Goal: Find specific fact: Find specific fact

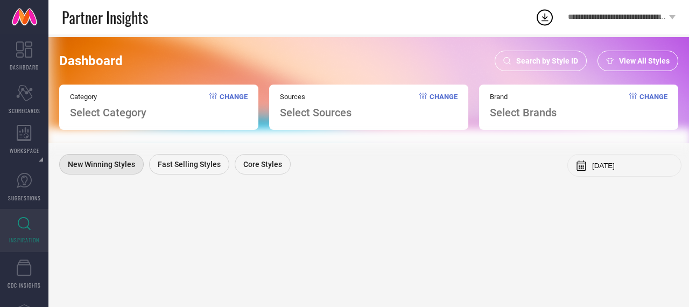
click at [548, 53] on div "Search by Style ID" at bounding box center [541, 61] width 92 height 20
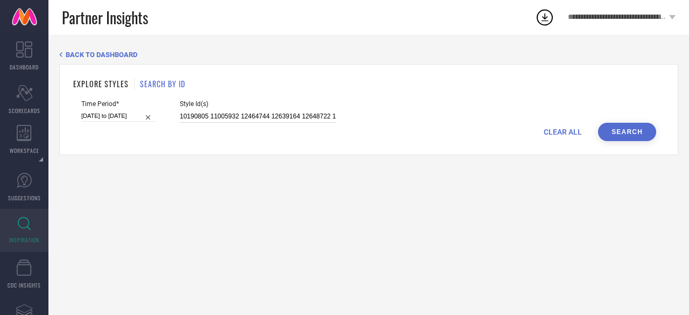
click at [260, 120] on input "10190805 11005932 12464744 12639164 12648722 14643424 14764468 14789444 1763506…" at bounding box center [258, 116] width 156 height 12
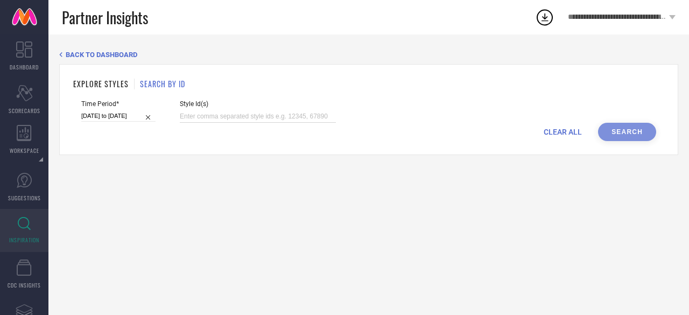
paste input "33260785 30937240 11005932 33260775 30918030 19971438 31804912 25507050 2327576…"
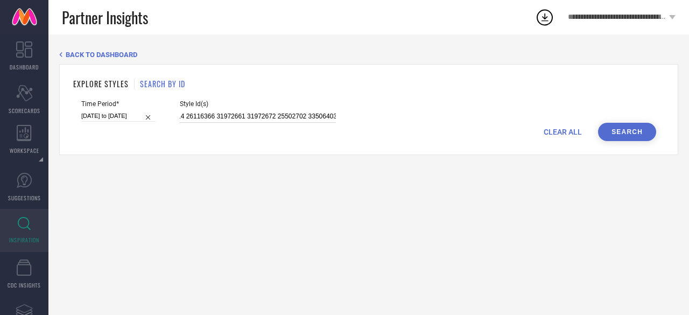
type input "33260785 30937240 11005932 33260775 30918030 19971438 31804912 25507050 2327576…"
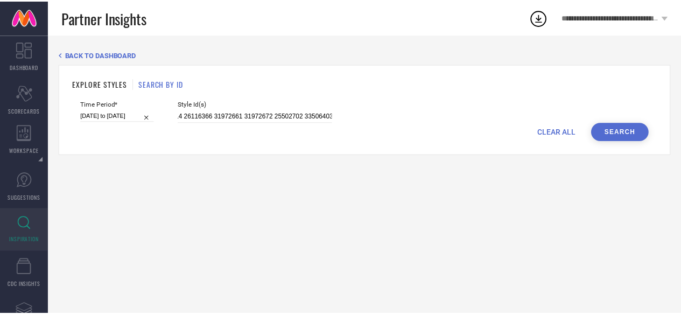
scroll to position [0, 0]
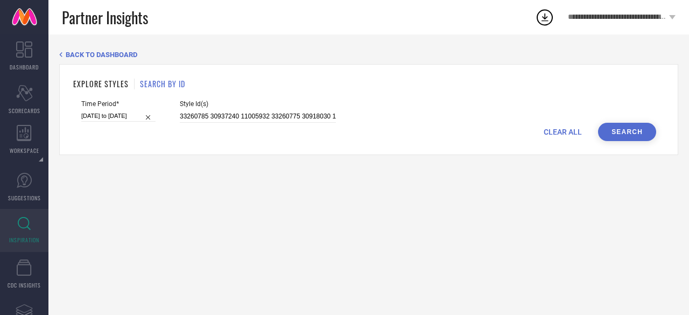
click at [622, 134] on button "Search" at bounding box center [627, 132] width 58 height 18
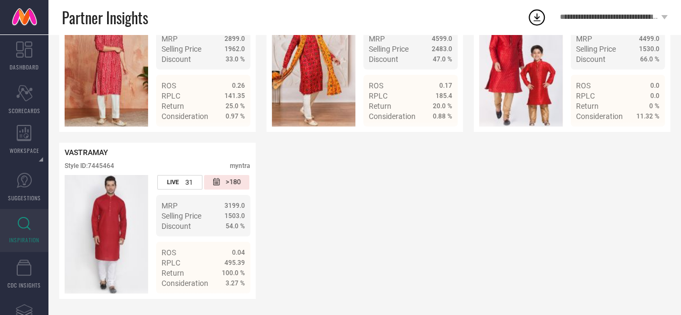
scroll to position [1995, 0]
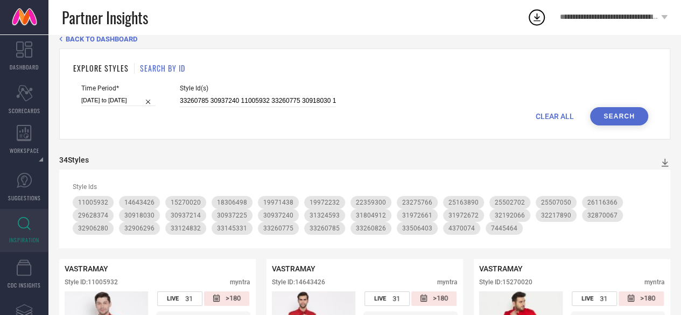
scroll to position [0, 0]
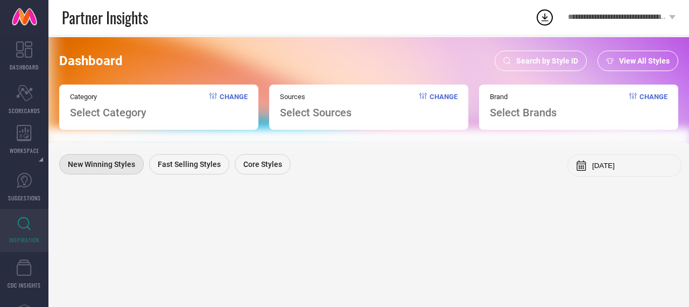
click at [525, 62] on span "Search by Style ID" at bounding box center [547, 61] width 62 height 9
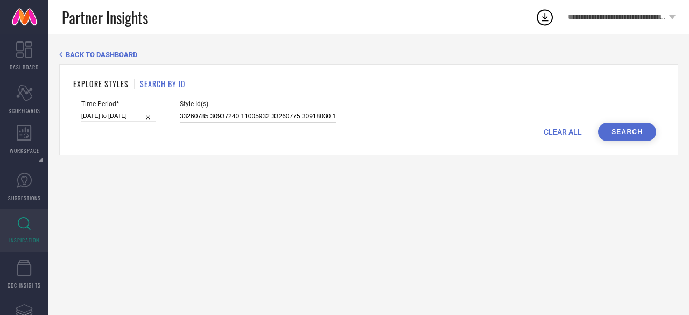
click at [255, 114] on input "33260785 30937240 11005932 33260775 30918030 19971438 31804912 25507050 2327576…" at bounding box center [258, 116] width 156 height 12
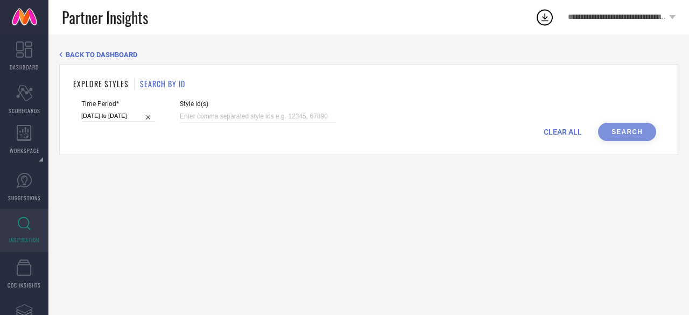
click at [228, 106] on span "Style Id(s)" at bounding box center [258, 104] width 156 height 8
click at [218, 114] on input at bounding box center [258, 116] width 156 height 12
paste input "12963038 32973544 14645554 20983038 22410942 20983056 22159204 22475988 3180488…"
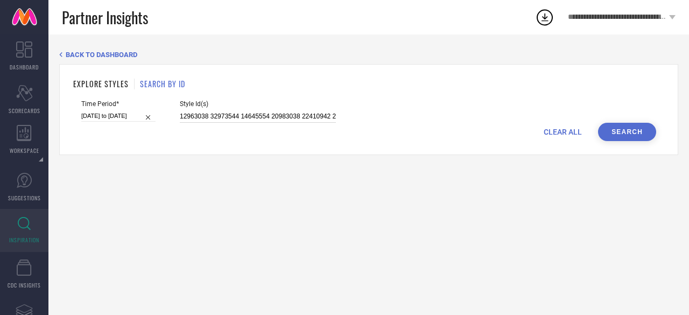
scroll to position [0, 1368]
type input "12963038 32973544 14645554 20983038 22410942 20983056 22159204 22475988 3180488…"
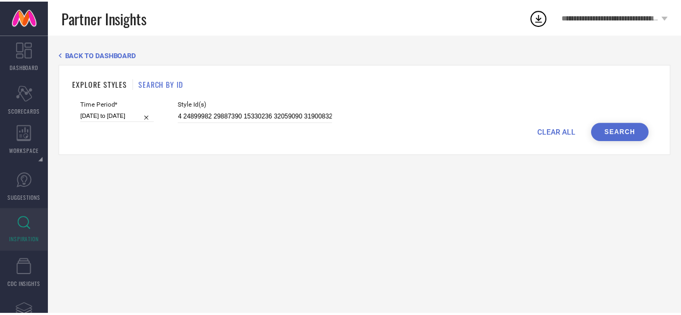
scroll to position [0, 0]
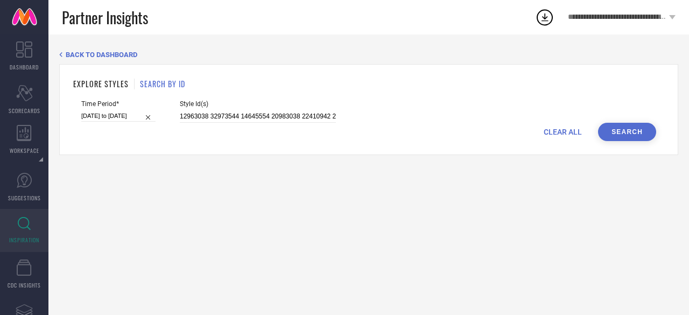
click at [619, 133] on button "Search" at bounding box center [627, 132] width 58 height 18
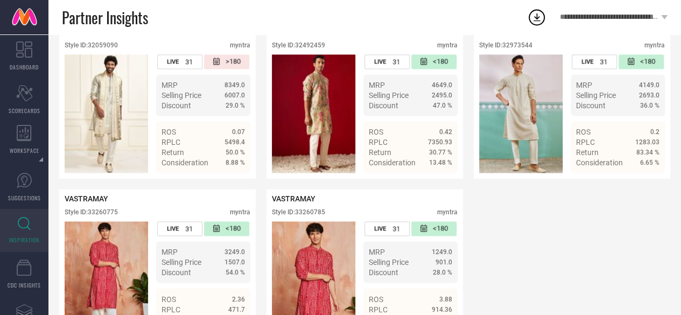
scroll to position [2866, 0]
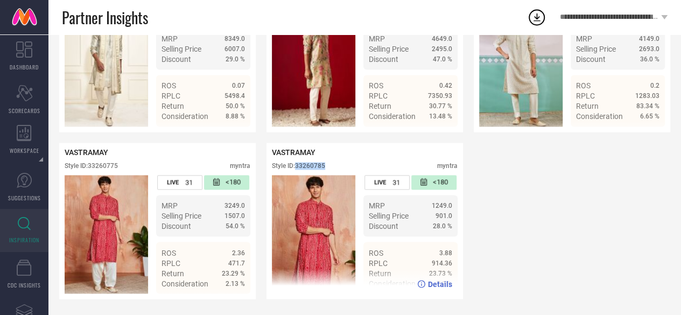
drag, startPoint x: 336, startPoint y: 161, endPoint x: 297, endPoint y: 163, distance: 39.9
click at [297, 163] on div "Style ID: 33260785 myntra" at bounding box center [365, 168] width 186 height 13
copy div "33260785"
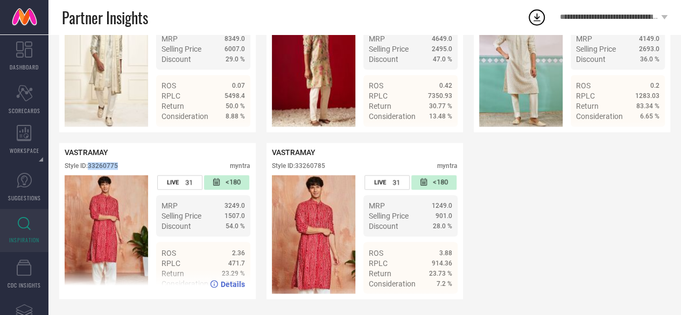
drag, startPoint x: 124, startPoint y: 163, endPoint x: 89, endPoint y: 163, distance: 35.0
click at [89, 163] on div "Style ID: 33260775 myntra" at bounding box center [158, 168] width 186 height 13
copy div "33260775"
click at [139, 159] on div "VASTRAMAY Style ID: 33260775 myntra" at bounding box center [158, 161] width 186 height 27
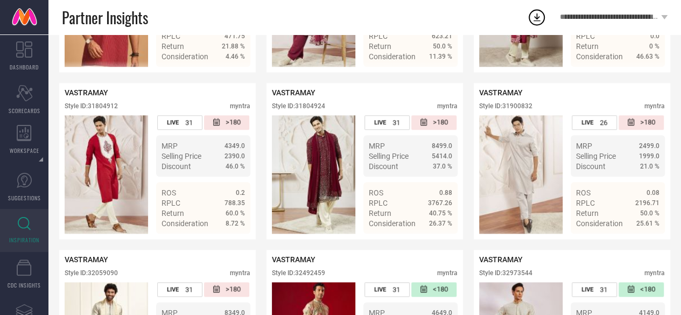
scroll to position [2553, 0]
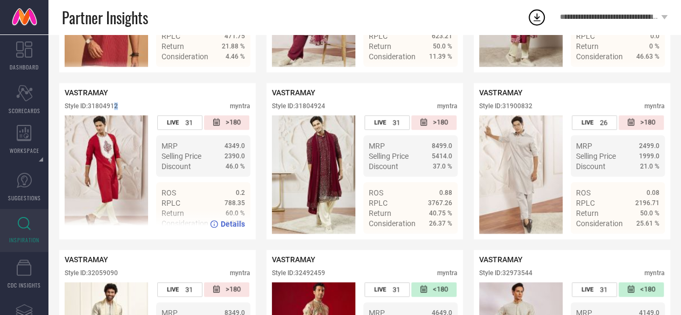
drag, startPoint x: 129, startPoint y: 137, endPoint x: 114, endPoint y: 137, distance: 15.1
click at [114, 115] on div "Style ID: 31804912 myntra" at bounding box center [158, 108] width 186 height 13
click at [171, 97] on div "VASTRAMAY" at bounding box center [158, 92] width 186 height 9
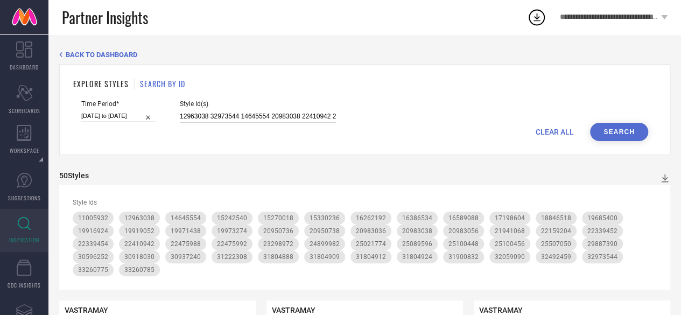
click at [223, 115] on input "12963038 32973544 14645554 20983038 22410942 20983056 22159204 22475988 3180488…" at bounding box center [258, 116] width 156 height 12
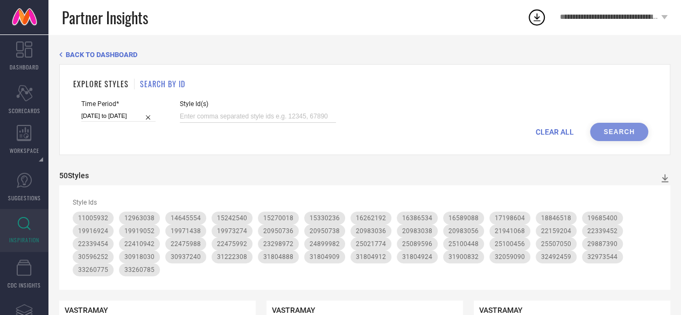
click at [217, 115] on input at bounding box center [258, 116] width 156 height 12
paste input "12963038 32973544 14645554 20983038 22410942 20983056 22159204 22475988 3180488…"
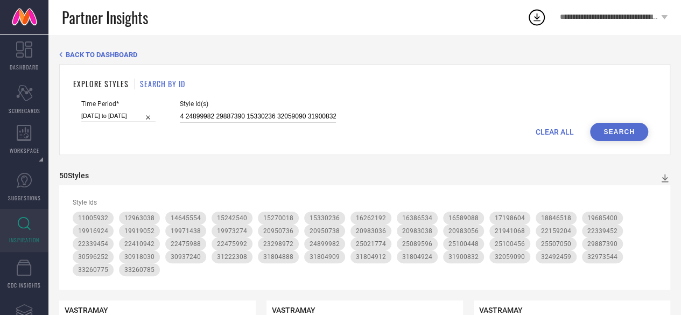
type input "12963038 32973544 14645554 20983038 22410942 20983056 22159204 22475988 3180488…"
click at [620, 129] on button "Search" at bounding box center [619, 132] width 58 height 18
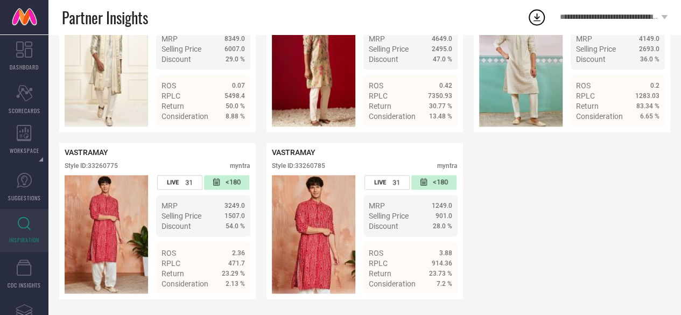
scroll to position [2863, 0]
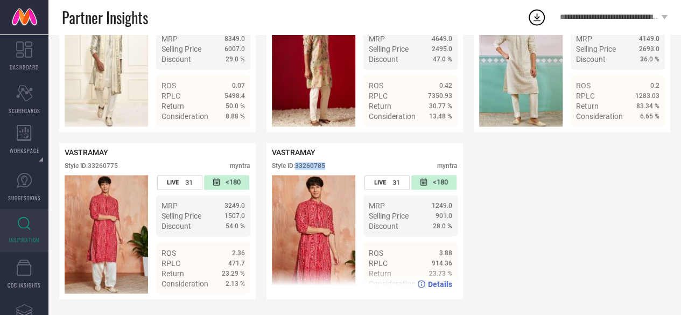
drag, startPoint x: 333, startPoint y: 167, endPoint x: 297, endPoint y: 166, distance: 35.5
click at [297, 166] on div "Style ID: 33260785 myntra" at bounding box center [365, 168] width 186 height 13
copy div "33260785"
click at [350, 157] on div "VASTRAMAY" at bounding box center [365, 152] width 186 height 9
drag, startPoint x: 336, startPoint y: 163, endPoint x: 297, endPoint y: 166, distance: 38.9
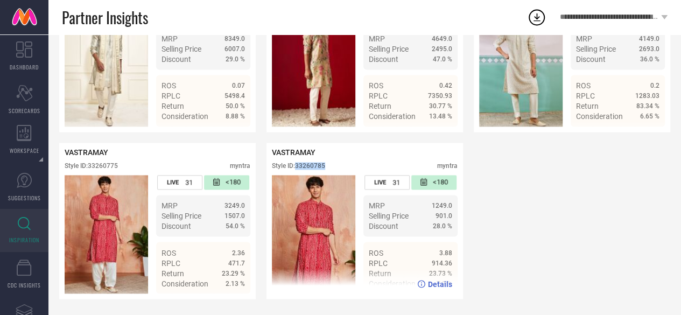
click at [297, 166] on div "VASTRAMAY Style ID: 33260785 myntra" at bounding box center [365, 161] width 186 height 27
copy div "33260785"
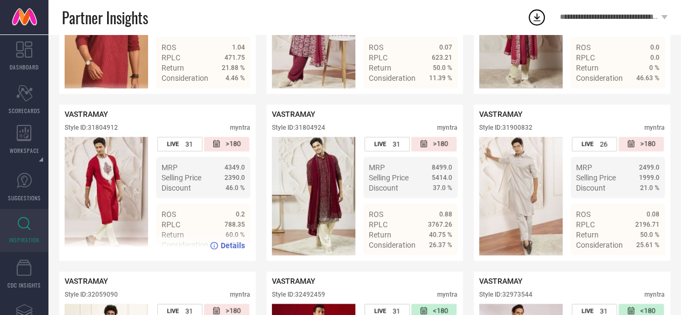
scroll to position [2530, 0]
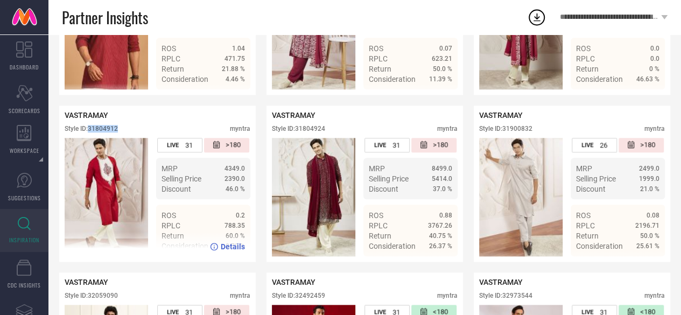
drag, startPoint x: 125, startPoint y: 161, endPoint x: 89, endPoint y: 164, distance: 35.6
click at [89, 138] on div "Style ID: 31804912 myntra" at bounding box center [158, 131] width 186 height 13
copy div "31804912"
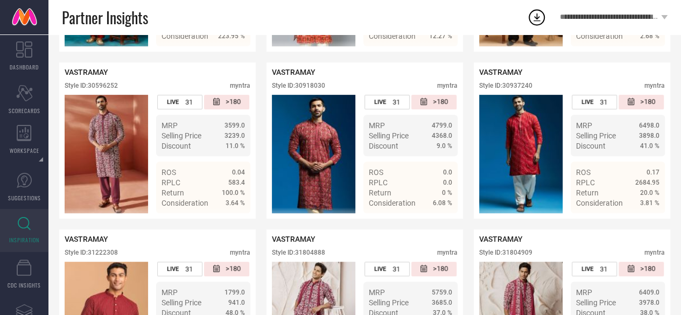
scroll to position [2219, 0]
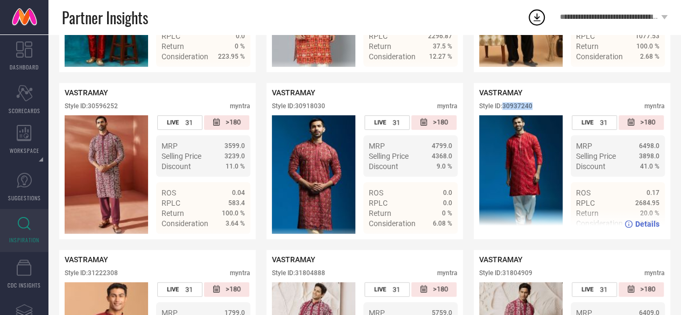
drag, startPoint x: 538, startPoint y: 135, endPoint x: 505, endPoint y: 135, distance: 32.8
click at [505, 115] on div "Style ID: 30937240 myntra" at bounding box center [572, 108] width 186 height 13
copy div "30937240"
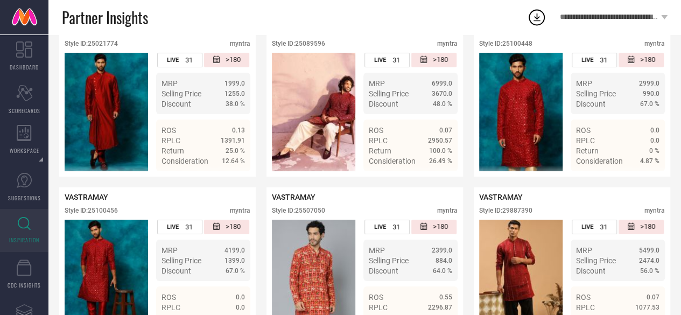
scroll to position [1950, 0]
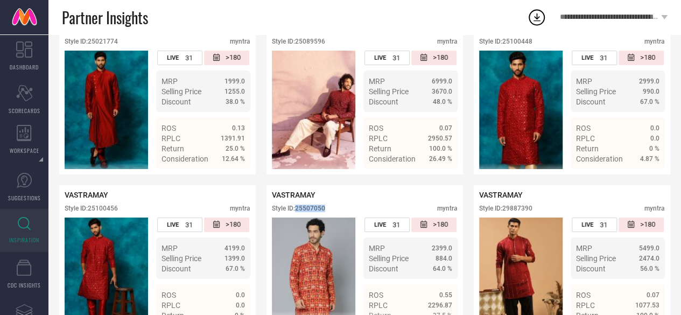
drag, startPoint x: 343, startPoint y: 231, endPoint x: 299, endPoint y: 231, distance: 44.1
click at [299, 217] on div "Style ID: 25507050 myntra" at bounding box center [365, 211] width 186 height 13
click at [331, 217] on div "Style ID: 25507050 myntra" at bounding box center [365, 211] width 186 height 13
drag, startPoint x: 331, startPoint y: 234, endPoint x: 298, endPoint y: 238, distance: 33.0
click at [298, 217] on div "Style ID: 25507050 myntra" at bounding box center [365, 211] width 186 height 13
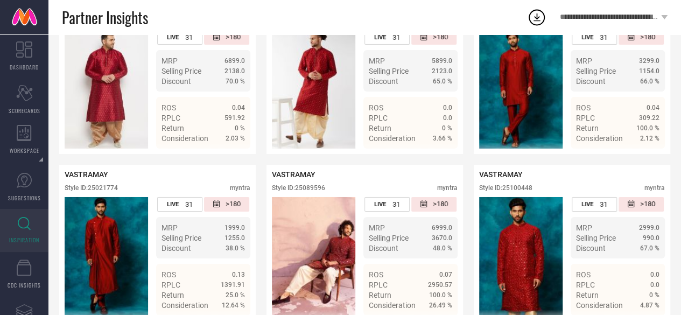
scroll to position [1804, 0]
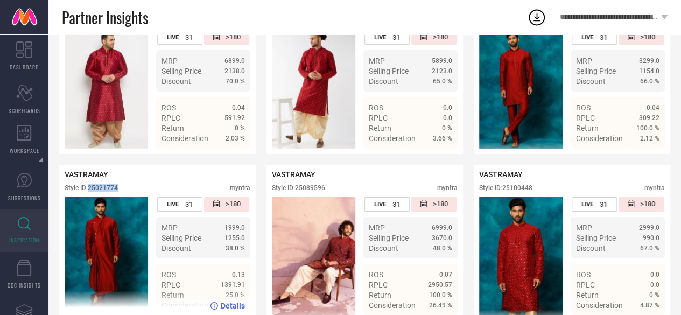
drag, startPoint x: 129, startPoint y: 213, endPoint x: 89, endPoint y: 212, distance: 39.3
click at [89, 197] on div "Style ID: 25021774 myntra" at bounding box center [158, 190] width 186 height 13
copy div "25021774"
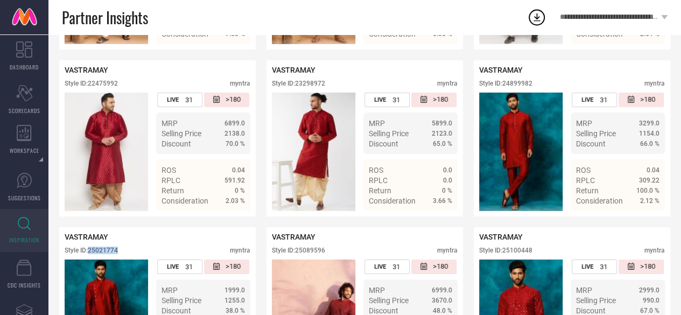
scroll to position [1788, 0]
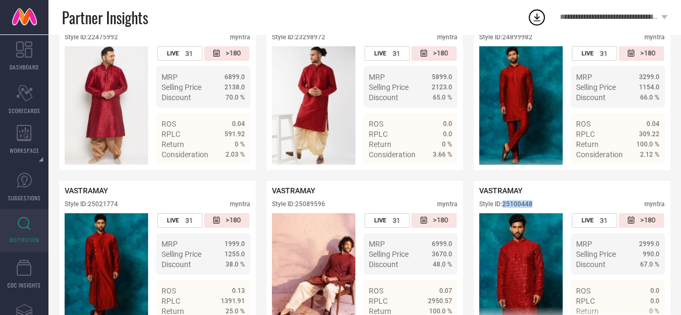
drag, startPoint x: 535, startPoint y: 222, endPoint x: 503, endPoint y: 226, distance: 32.0
click at [503, 213] on div "VASTRAMAY Style ID: 25100448 myntra" at bounding box center [572, 199] width 186 height 27
copy div "25100448"
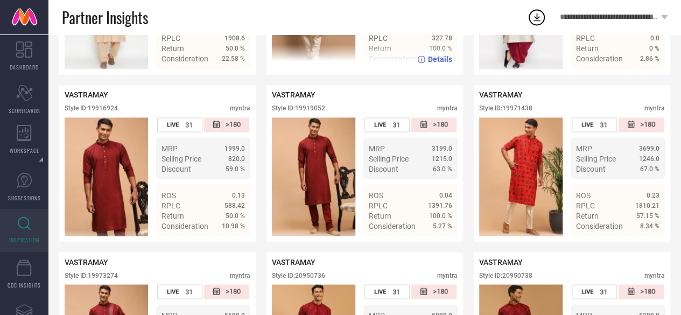
scroll to position [883, 0]
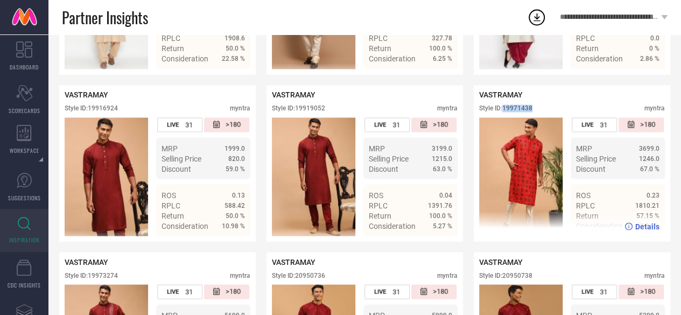
drag, startPoint x: 539, startPoint y: 121, endPoint x: 505, endPoint y: 123, distance: 34.5
click at [505, 117] on div "Style ID: 19971438 myntra" at bounding box center [572, 110] width 186 height 13
copy div "19971438"
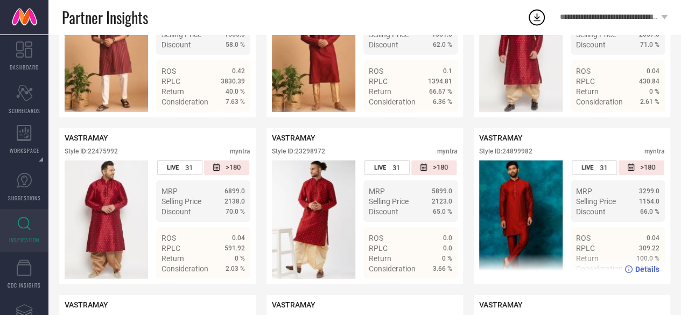
scroll to position [1666, 0]
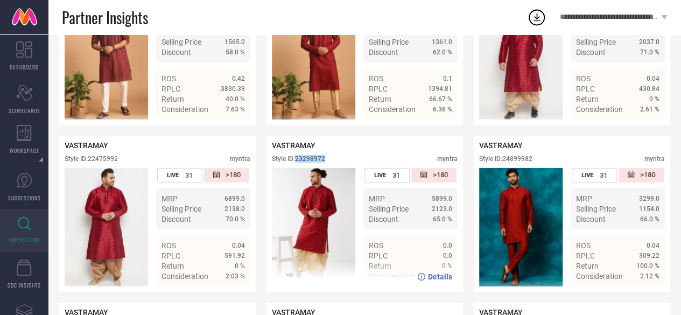
drag, startPoint x: 335, startPoint y: 185, endPoint x: 297, endPoint y: 182, distance: 37.7
click at [297, 168] on div "Style ID: 23298972 myntra" at bounding box center [365, 161] width 186 height 13
copy div "23298972"
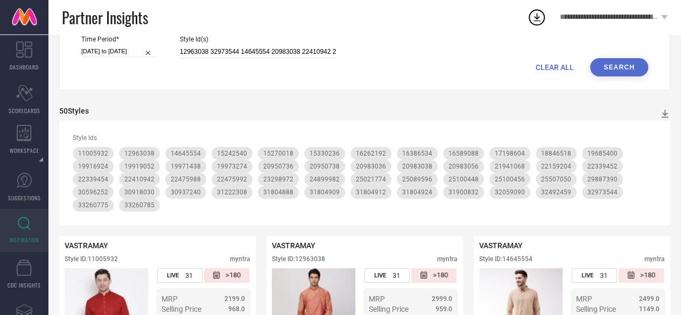
scroll to position [0, 0]
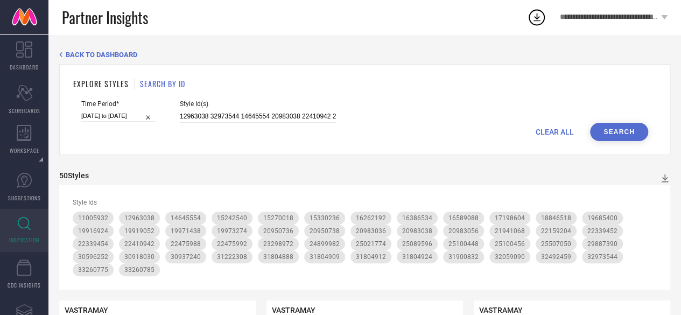
click at [250, 110] on div "Style Id(s) 12963038 32973544 14645554 20983038 22410942 20983056 22159204 2247…" at bounding box center [258, 111] width 156 height 23
click at [250, 115] on input "12963038 32973544 14645554 20983038 22410942 20983056 22159204 22475988 3180488…" at bounding box center [258, 116] width 156 height 12
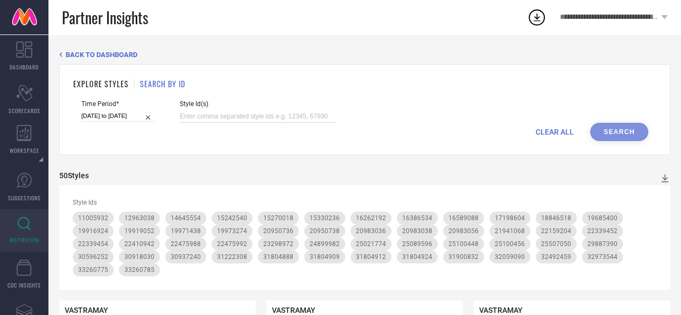
paste input "15270022 23204410 23275766 32906296 7445464 31602711 19821456 31324599 14643426…"
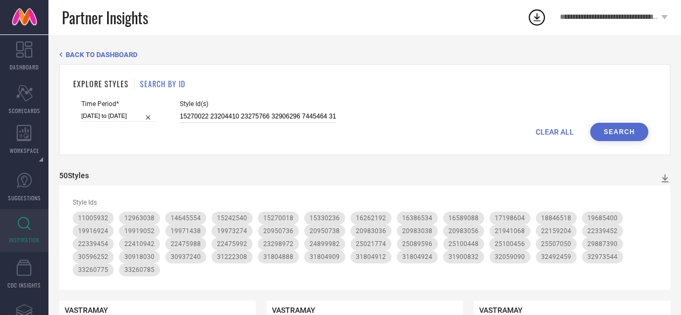
scroll to position [0, 1360]
type input "15270022 23204410 23275766 32906296 7445464 31602711 19821456 31324599 14643426…"
click at [609, 134] on button "Search" at bounding box center [619, 132] width 58 height 18
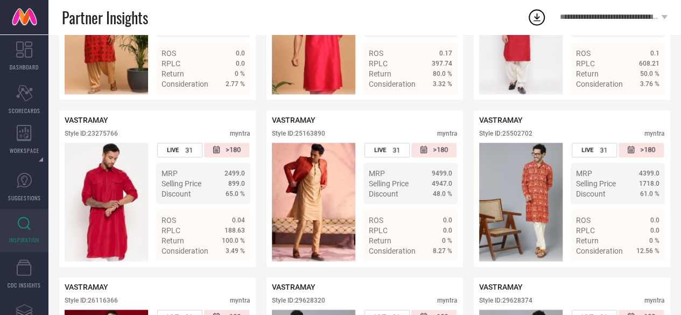
scroll to position [691, 0]
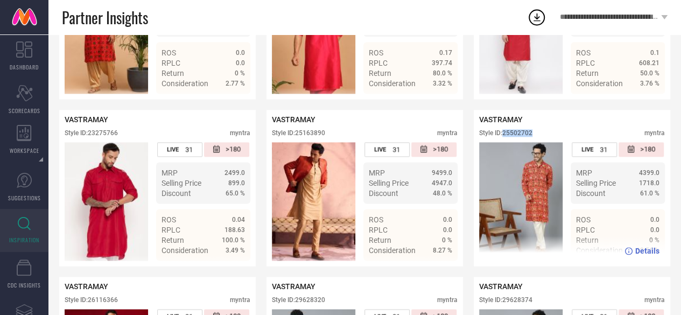
drag, startPoint x: 540, startPoint y: 144, endPoint x: 505, endPoint y: 144, distance: 35.0
click at [505, 142] on div "Style ID: 25502702 myntra" at bounding box center [572, 135] width 186 height 13
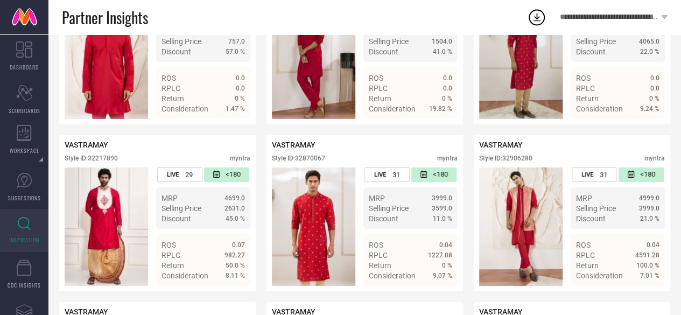
scroll to position [1833, 0]
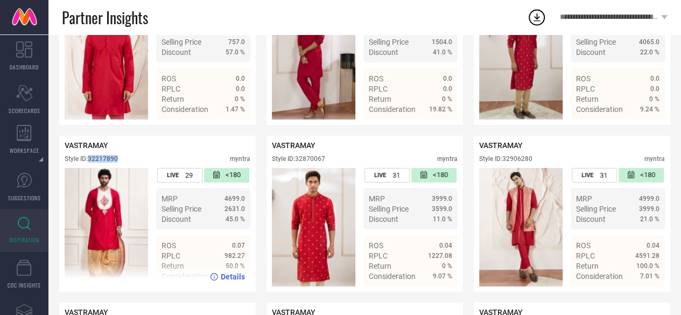
drag, startPoint x: 133, startPoint y: 188, endPoint x: 91, endPoint y: 187, distance: 42.0
click at [91, 168] on div "Style ID: 32217890 myntra" at bounding box center [158, 161] width 186 height 13
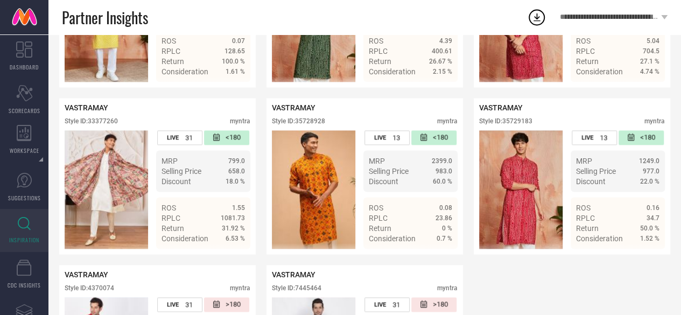
scroll to position [2704, 0]
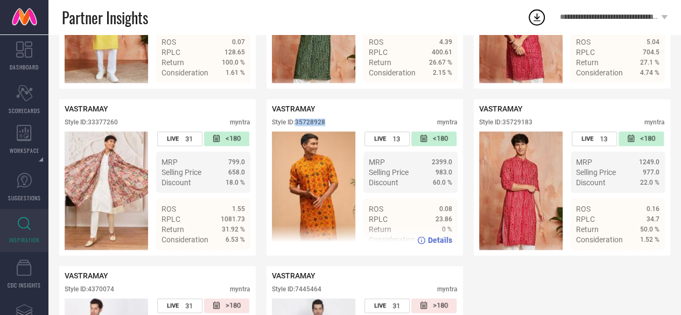
drag, startPoint x: 331, startPoint y: 159, endPoint x: 298, endPoint y: 157, distance: 33.4
click at [298, 131] on div "Style ID: 35728928 myntra" at bounding box center [365, 124] width 186 height 13
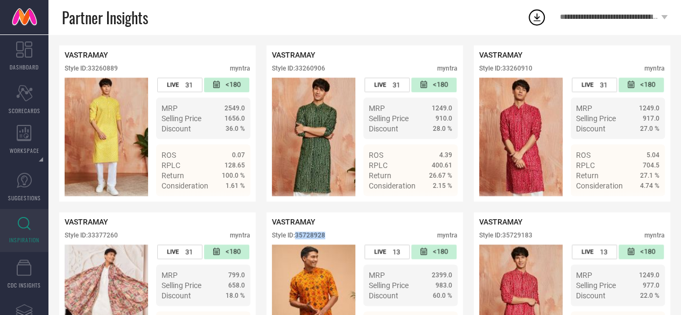
scroll to position [2589, 0]
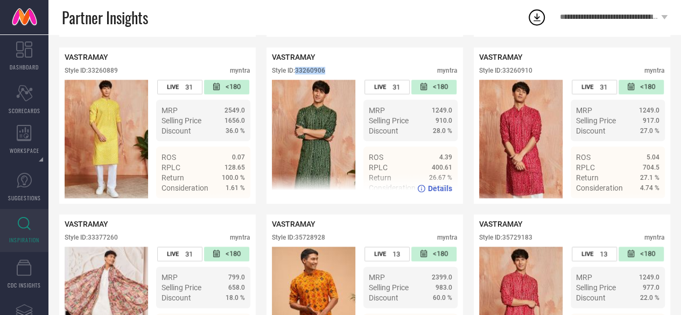
drag, startPoint x: 334, startPoint y: 102, endPoint x: 297, endPoint y: 103, distance: 36.6
click at [297, 80] on div "Style ID: 33260906 myntra" at bounding box center [365, 73] width 186 height 13
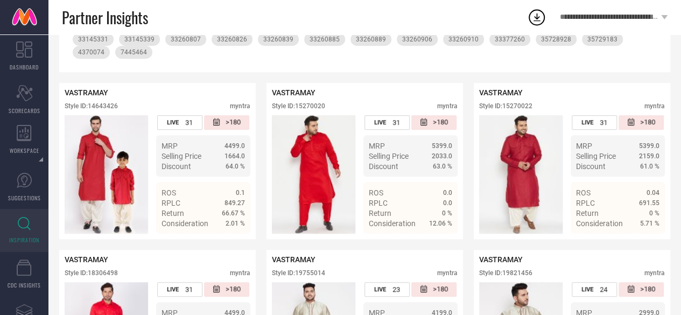
scroll to position [216, 0]
